Goal: Task Accomplishment & Management: Complete application form

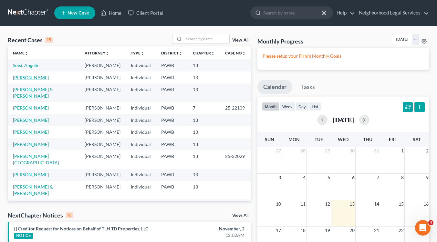
click at [33, 76] on link "[PERSON_NAME]" at bounding box center [31, 77] width 36 height 5
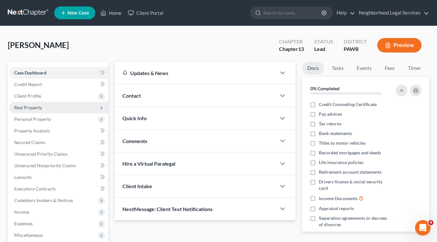
click at [44, 108] on span "Real Property" at bounding box center [58, 108] width 99 height 12
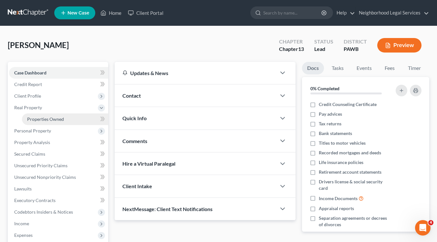
click at [48, 119] on span "Properties Owned" at bounding box center [45, 119] width 37 height 5
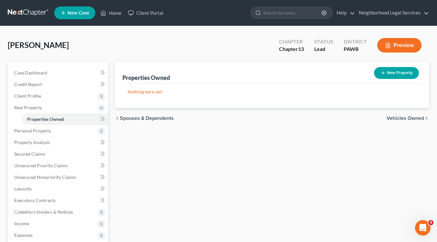
click at [388, 73] on button "New Property" at bounding box center [396, 73] width 45 height 12
select select "39"
select select "36"
select select "0"
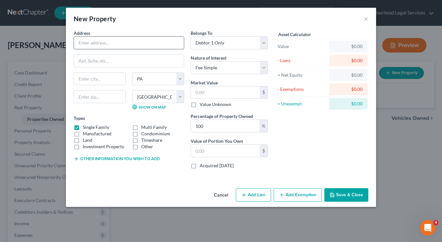
click at [102, 44] on input "text" at bounding box center [129, 43] width 110 height 12
type input "[STREET_ADDRESS]"
click at [98, 77] on input "text" at bounding box center [99, 79] width 51 height 12
type input "[GEOGRAPHIC_DATA]"
drag, startPoint x: 107, startPoint y: 98, endPoint x: 69, endPoint y: 95, distance: 38.5
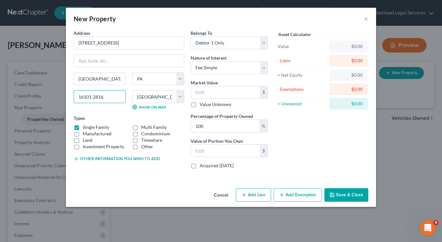
click at [69, 95] on div "Address * [GEOGRAPHIC_DATA] [GEOGRAPHIC_DATA] [US_STATE][GEOGRAPHIC_DATA] [GEOG…" at bounding box center [221, 108] width 310 height 156
type input "16102"
click at [263, 67] on select "Select Fee Simple Joint Tenant Life Estate Equitable Interest Future Interest T…" at bounding box center [229, 67] width 77 height 13
select select "7"
click at [191, 61] on select "Select Fee Simple Joint Tenant Life Estate Equitable Interest Future Interest T…" at bounding box center [229, 67] width 77 height 13
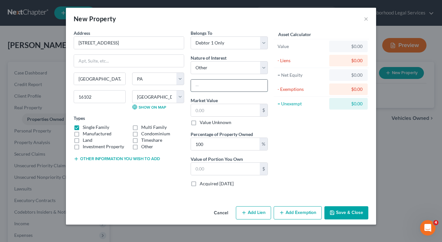
click at [201, 85] on input "text" at bounding box center [229, 86] width 77 height 12
type input "Heir at law of owner [PERSON_NAME]"
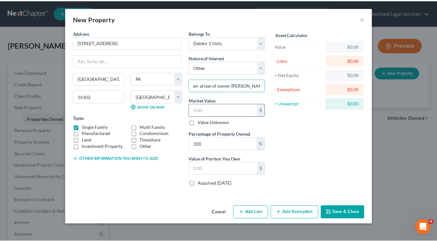
scroll to position [0, 0]
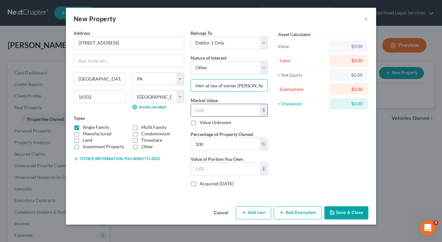
click at [233, 112] on input "text" at bounding box center [225, 110] width 69 height 12
type input "8"
type input "8.00"
type input "80"
type input "80.00"
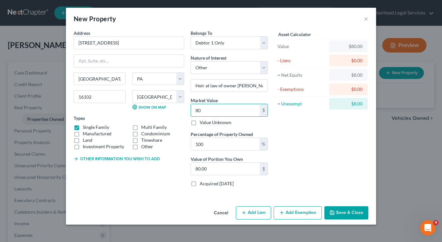
type input "800"
type input "800.00"
type input "8000"
type input "8,000.00"
type input "8,0000"
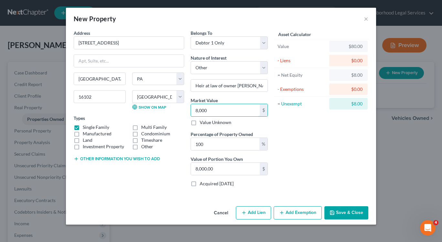
type input "80,000.00"
type input "80,000"
click at [347, 213] on button "Save & Close" at bounding box center [346, 214] width 44 height 14
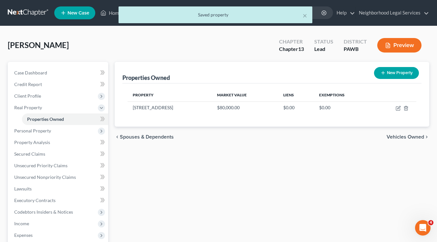
click at [111, 14] on div "× Saved property" at bounding box center [215, 16] width 437 height 20
click at [104, 13] on div "× Saved property" at bounding box center [215, 16] width 437 height 20
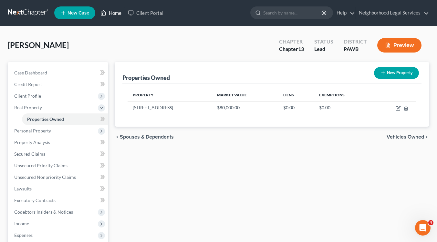
click at [112, 14] on link "Home" at bounding box center [110, 13] width 27 height 12
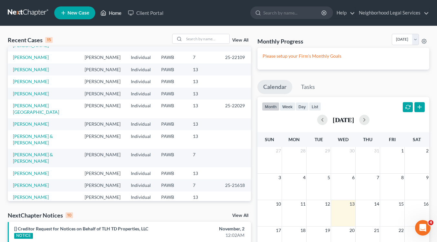
scroll to position [57, 0]
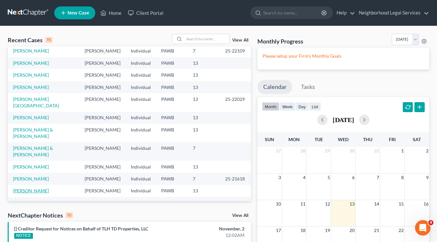
click at [34, 188] on link "[PERSON_NAME]" at bounding box center [31, 190] width 36 height 5
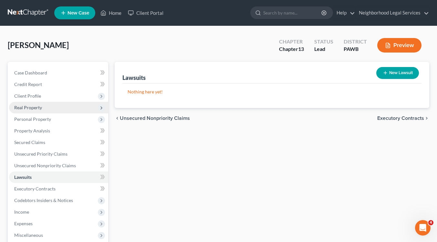
click at [37, 108] on span "Real Property" at bounding box center [28, 107] width 28 height 5
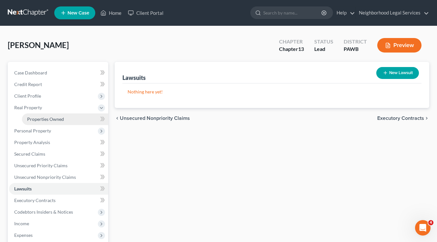
click at [49, 118] on span "Properties Owned" at bounding box center [45, 119] width 37 height 5
